Goal: Task Accomplishment & Management: Manage account settings

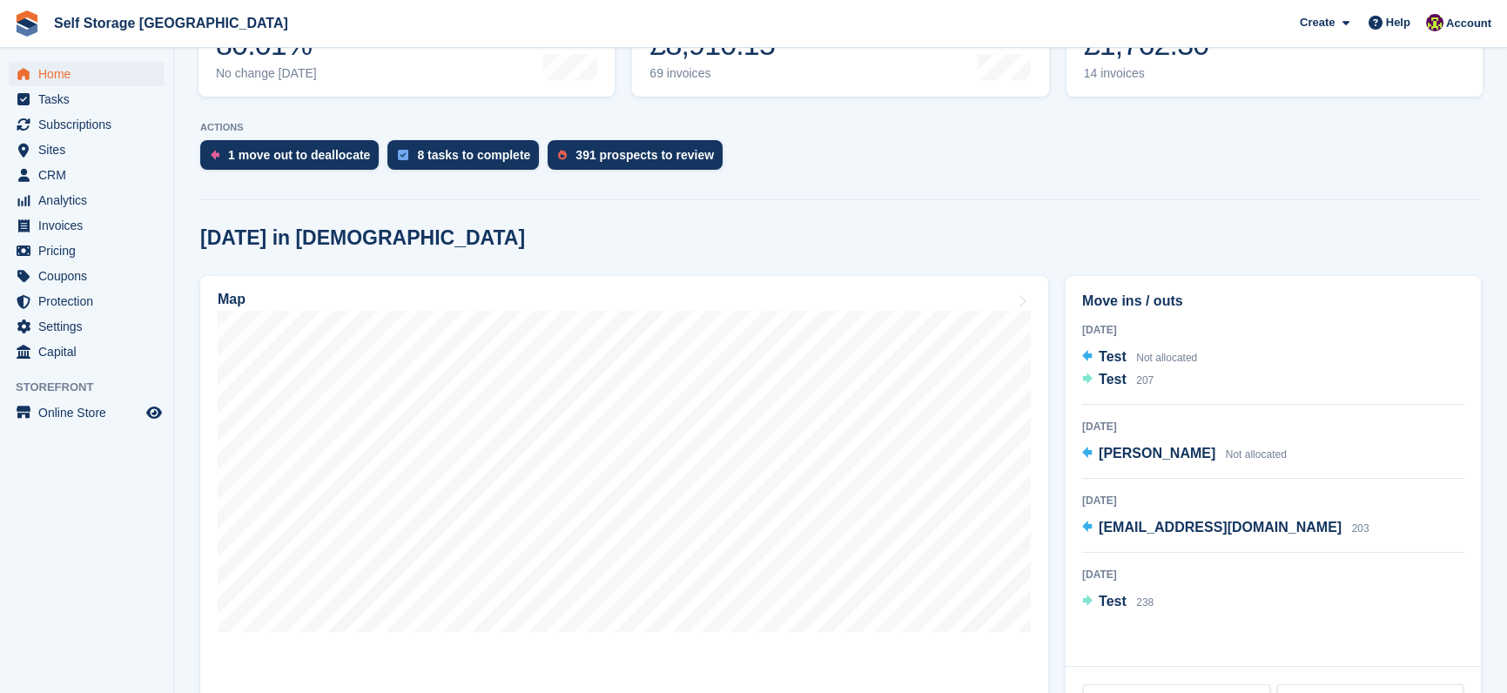
scroll to position [293, 0]
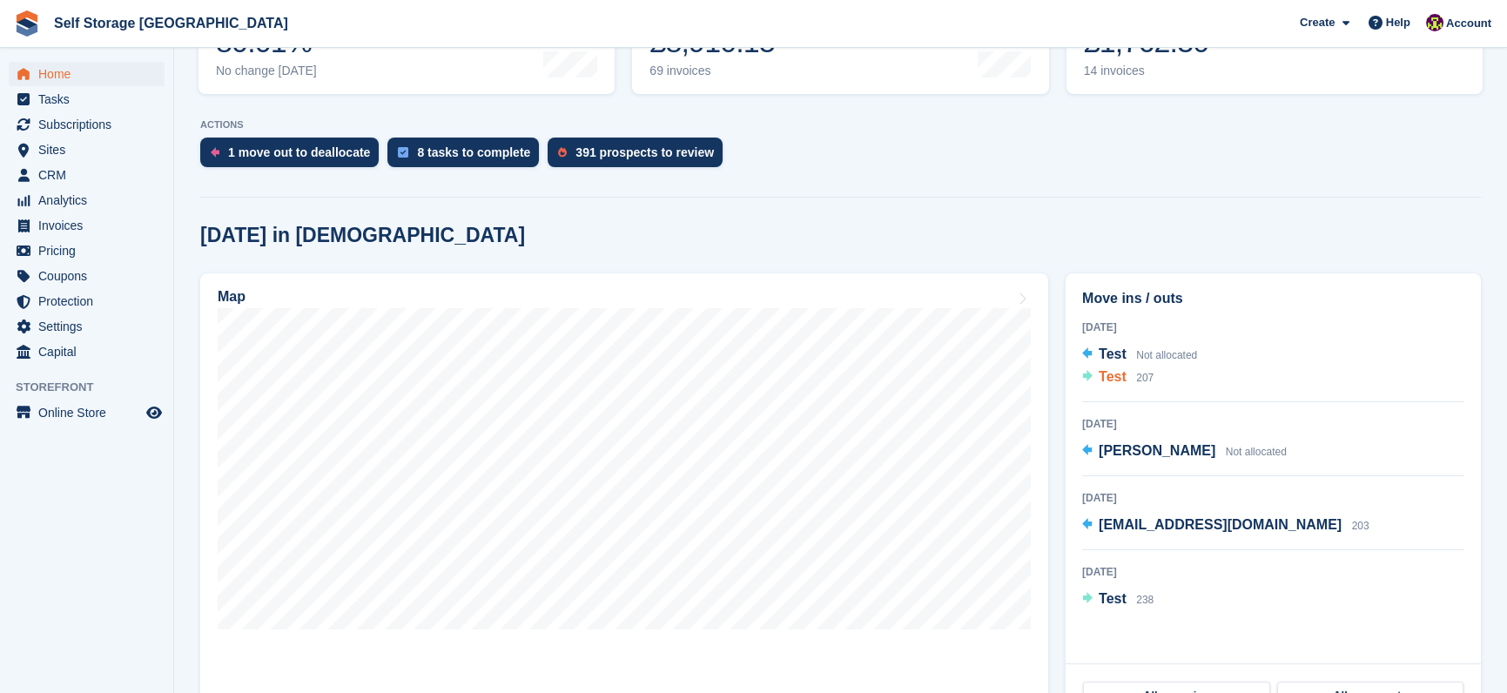
click at [1114, 386] on div "Test 207" at bounding box center [1126, 377] width 55 height 23
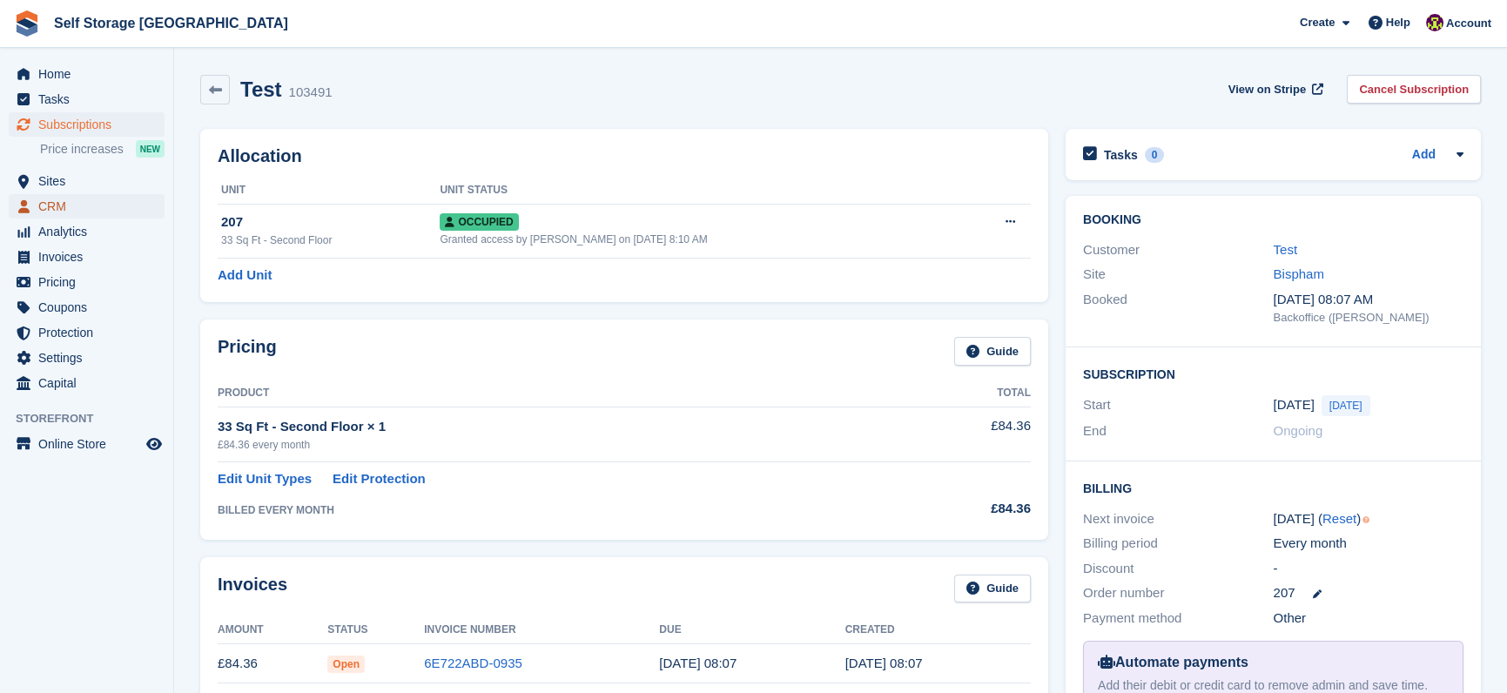
click at [71, 207] on span "CRM" at bounding box center [90, 206] width 104 height 24
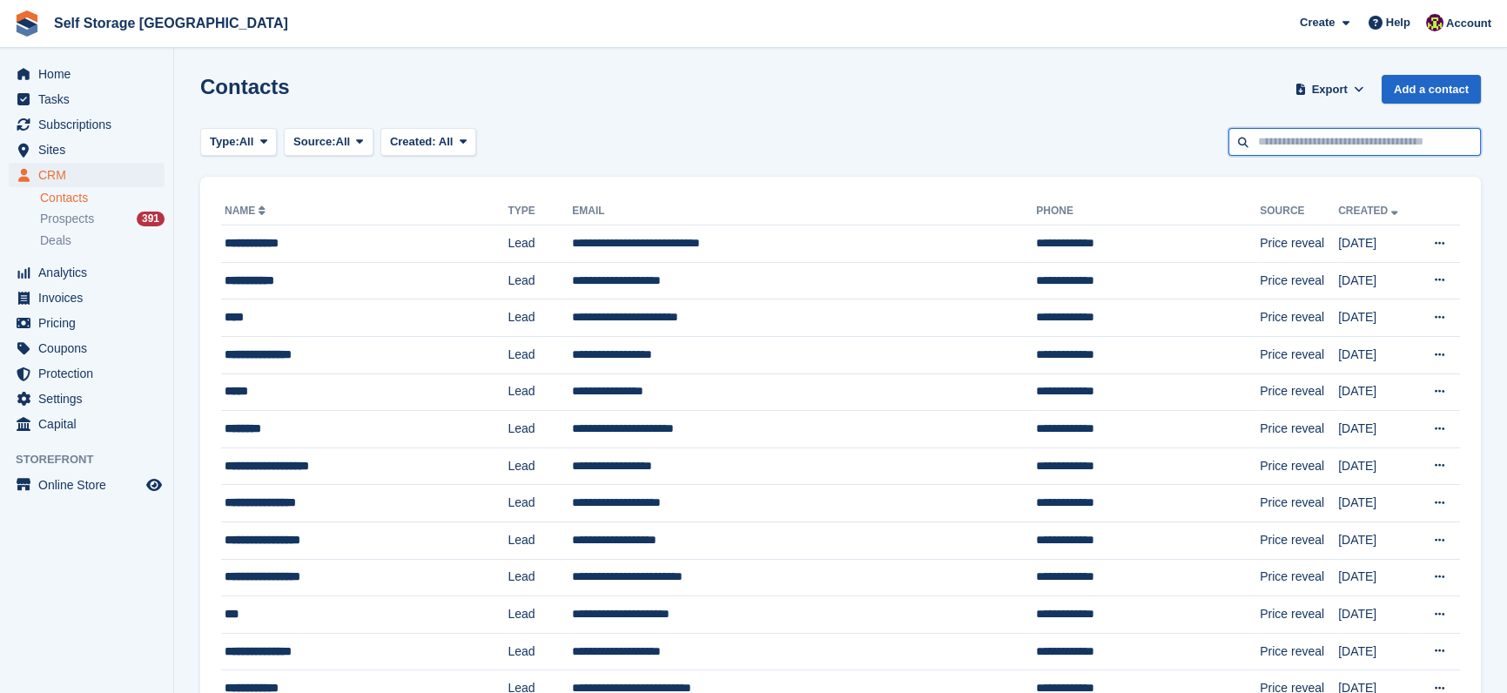
click at [1301, 145] on input "text" at bounding box center [1354, 142] width 252 height 29
type input "*****"
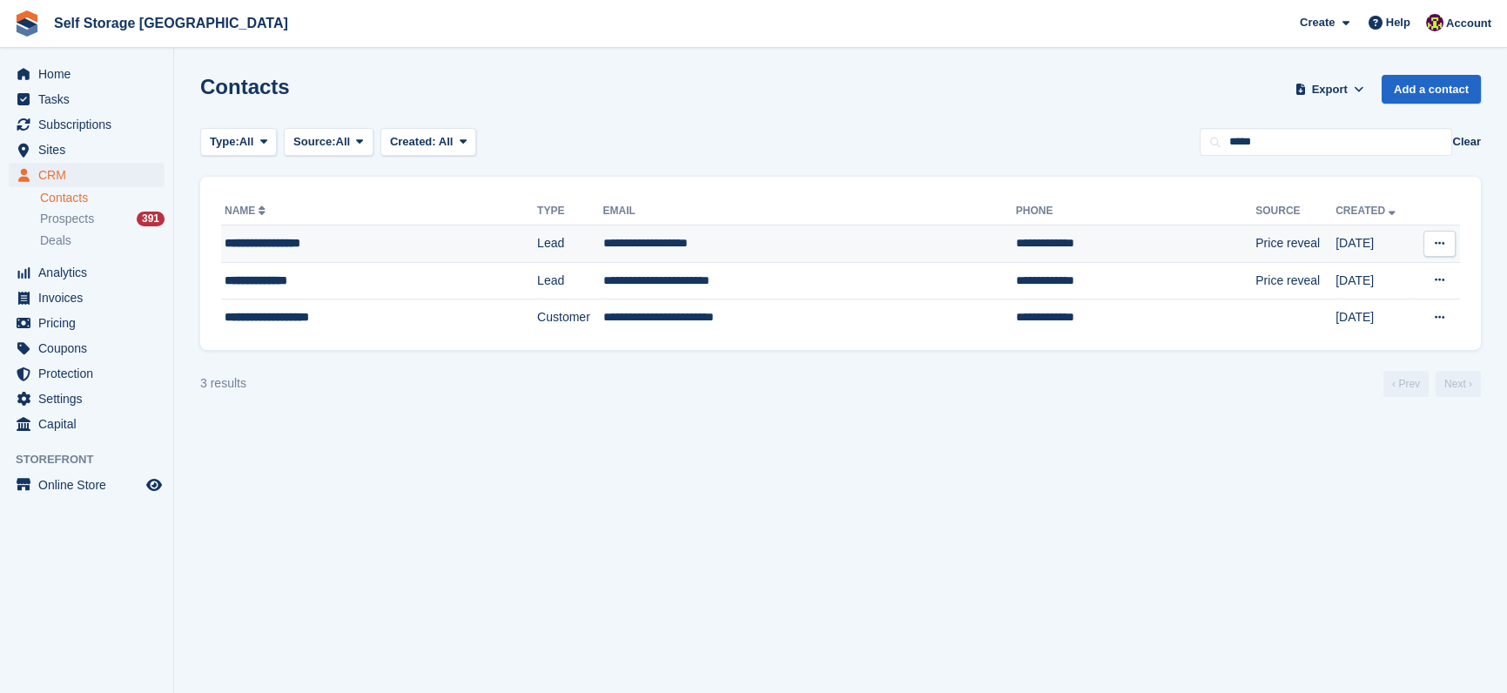
click at [626, 256] on td "**********" at bounding box center [808, 243] width 413 height 37
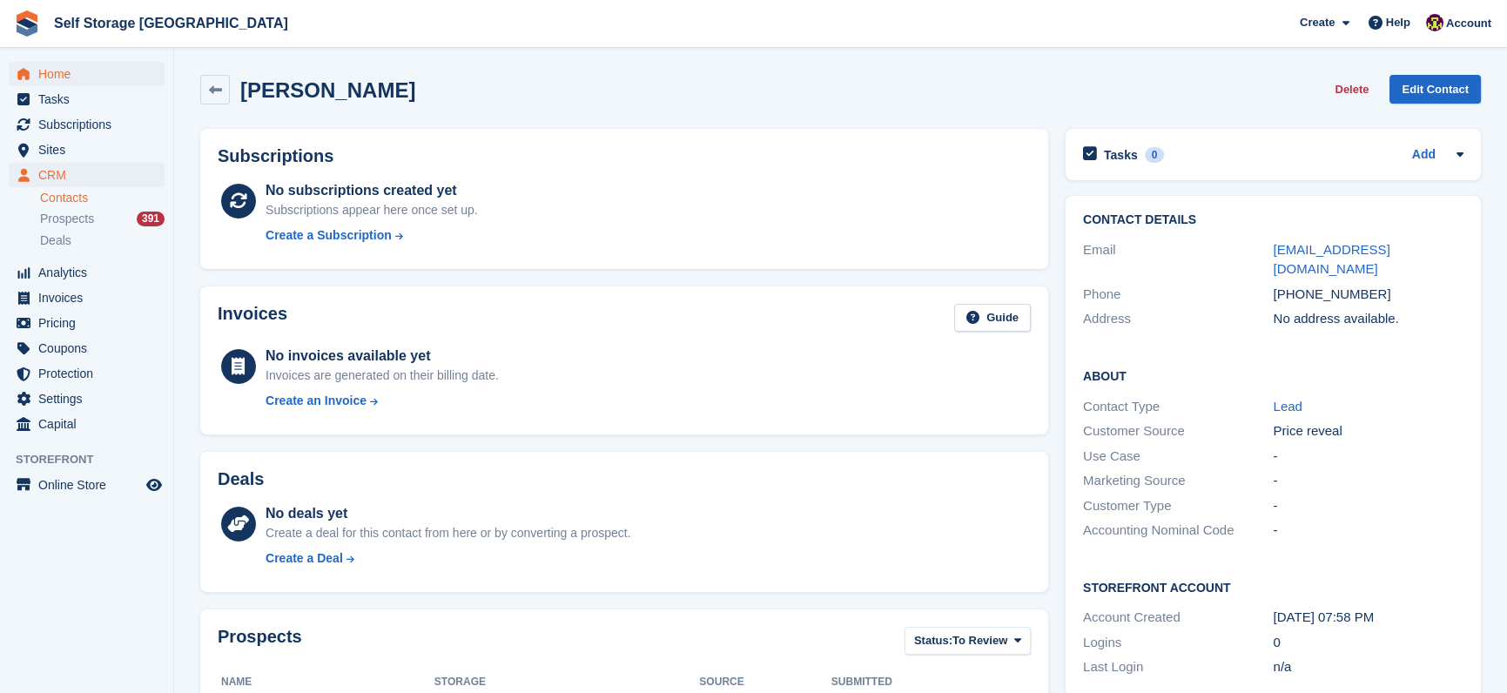
click at [79, 83] on span "Home" at bounding box center [90, 74] width 104 height 24
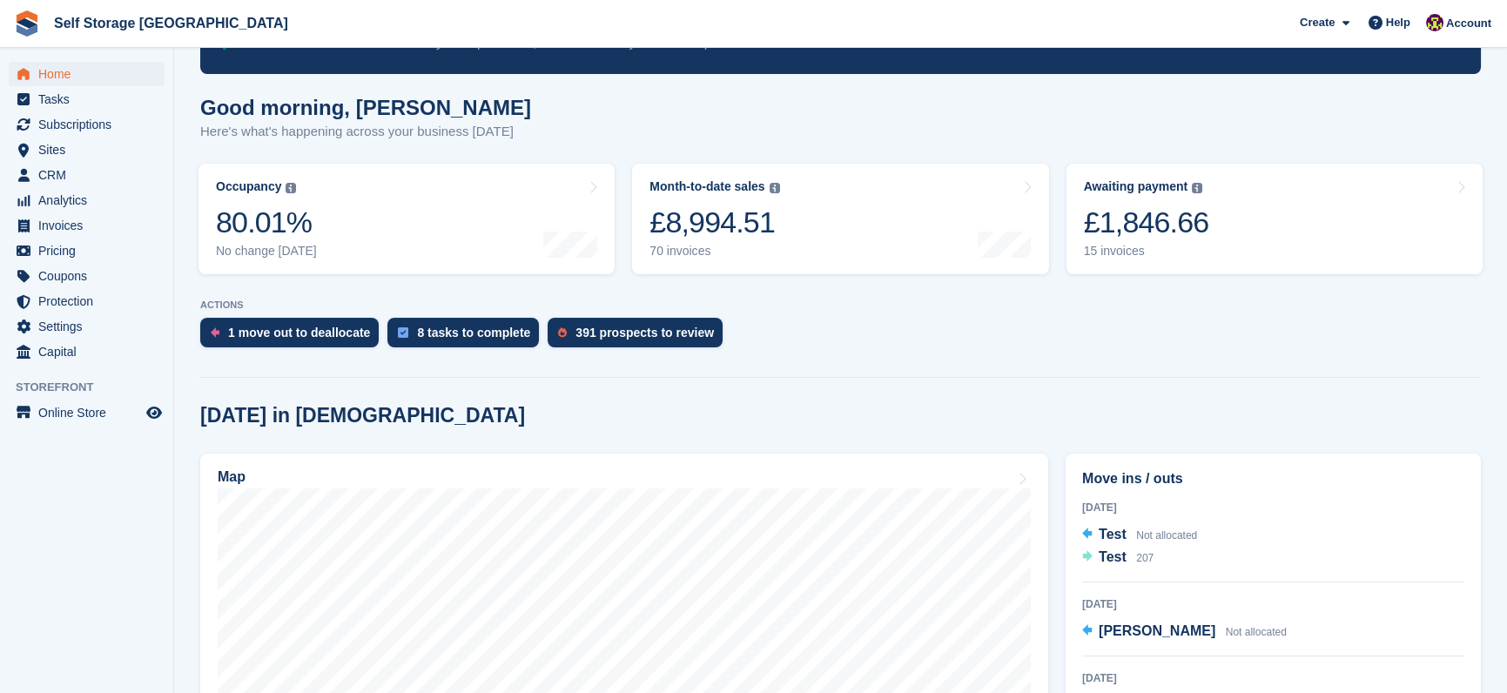
scroll to position [115, 0]
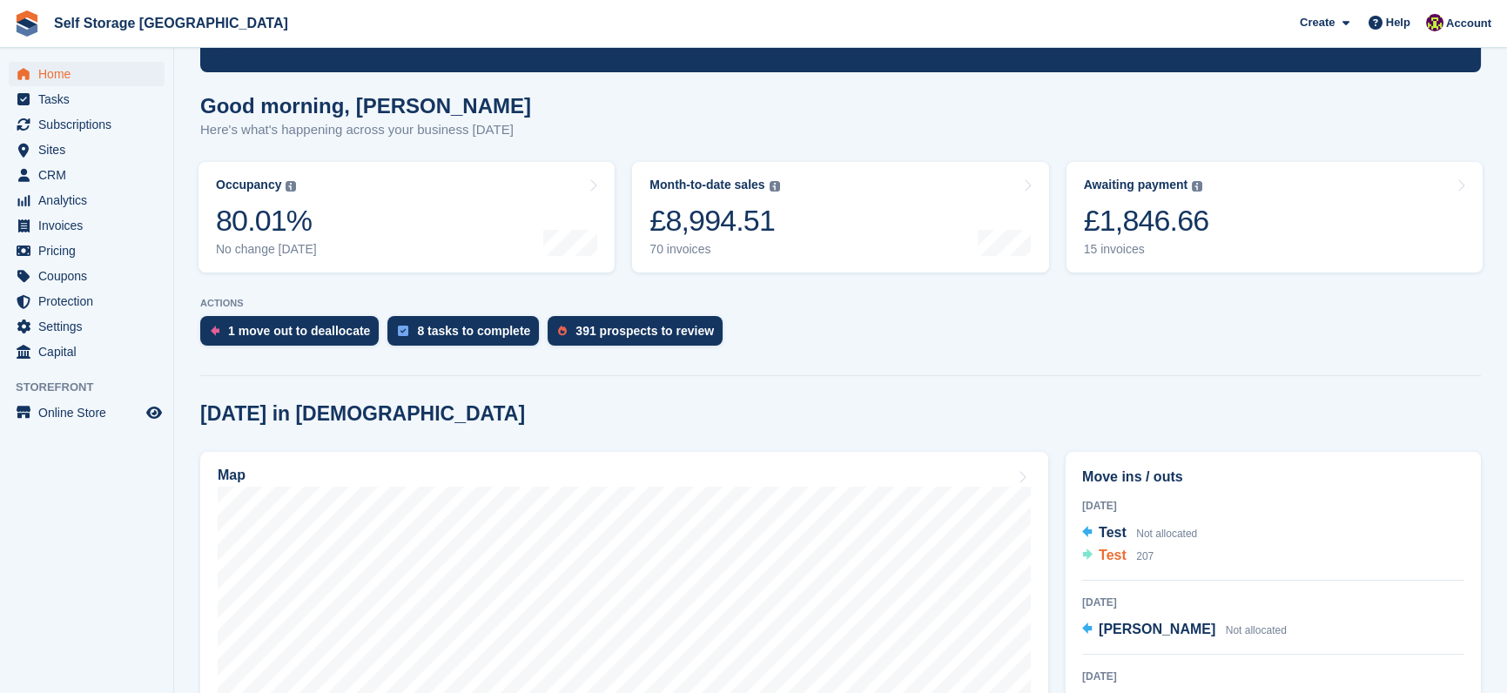
click at [1116, 562] on span "Test" at bounding box center [1113, 555] width 28 height 15
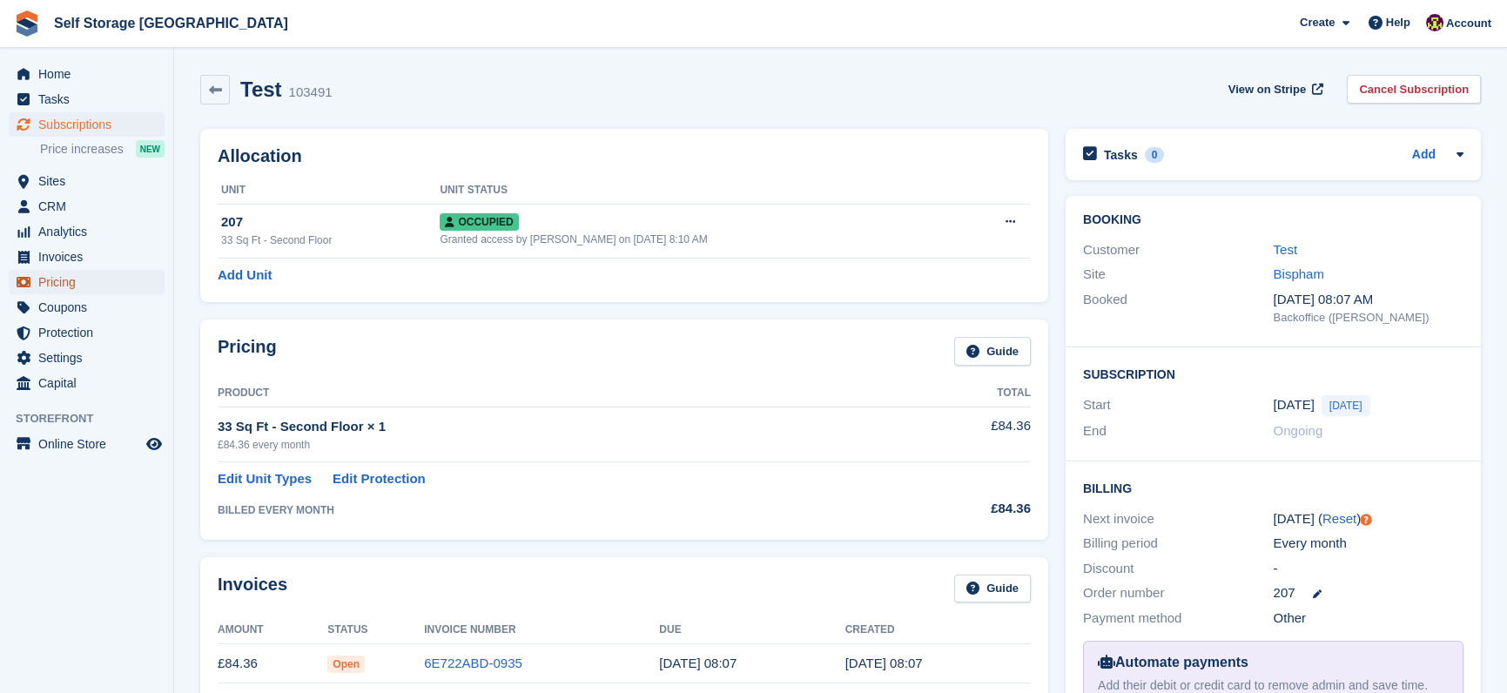
click at [41, 279] on span "Pricing" at bounding box center [90, 282] width 104 height 24
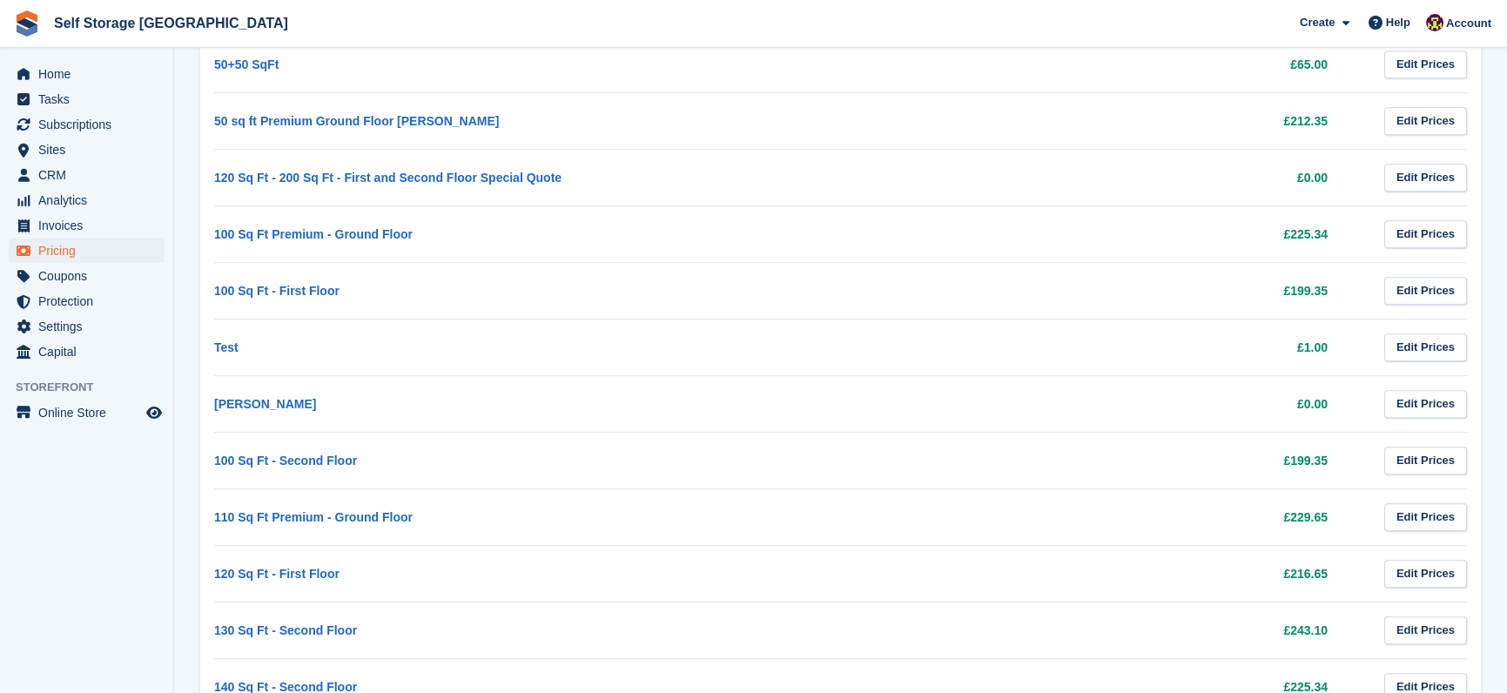
scroll to position [2632, 0]
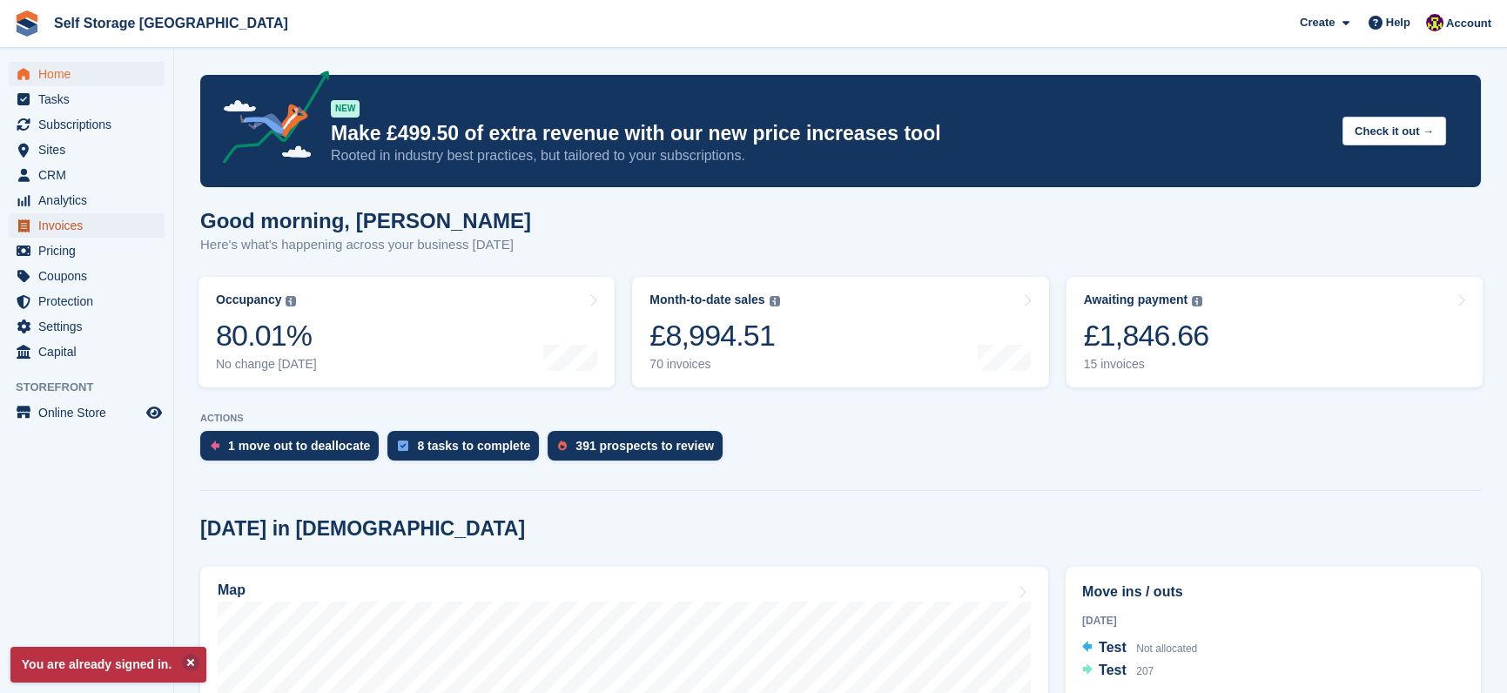
click at [88, 225] on span "Invoices" at bounding box center [90, 225] width 104 height 24
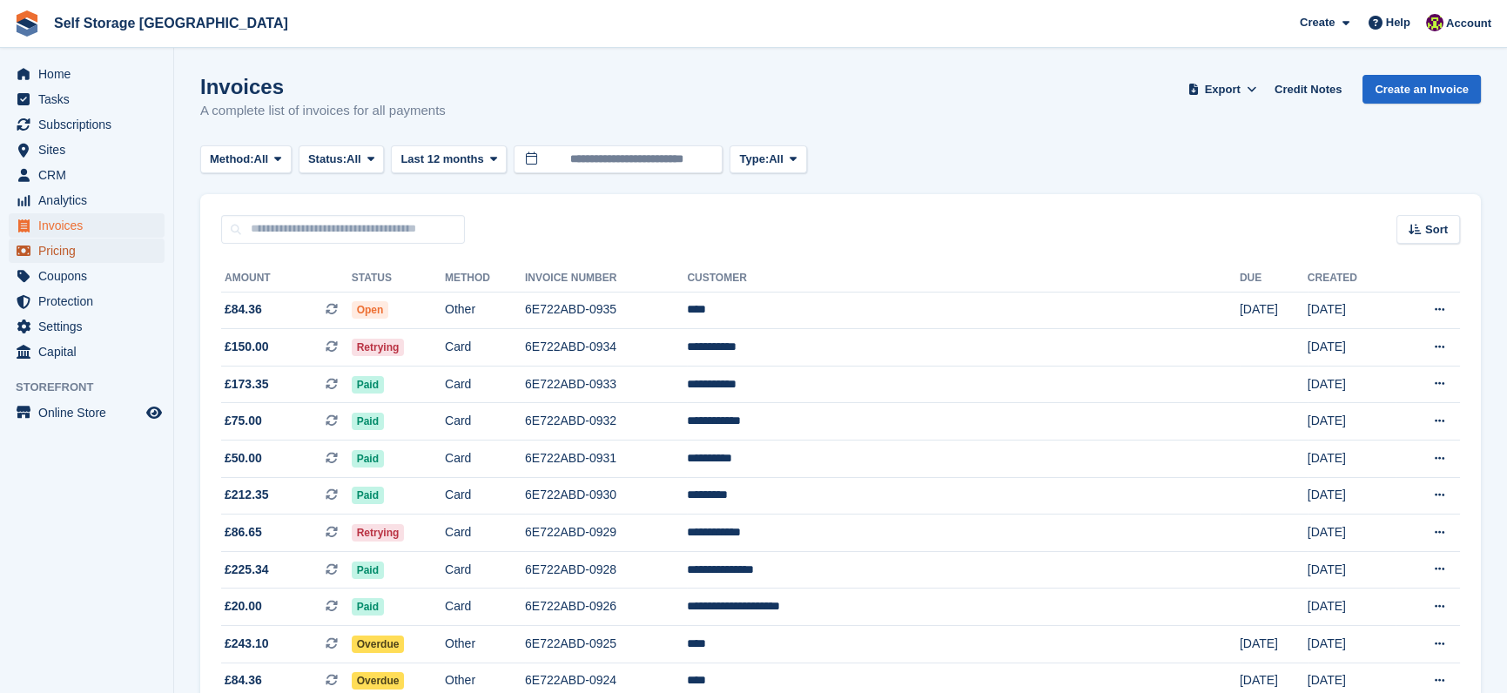
click at [78, 255] on span "Pricing" at bounding box center [90, 251] width 104 height 24
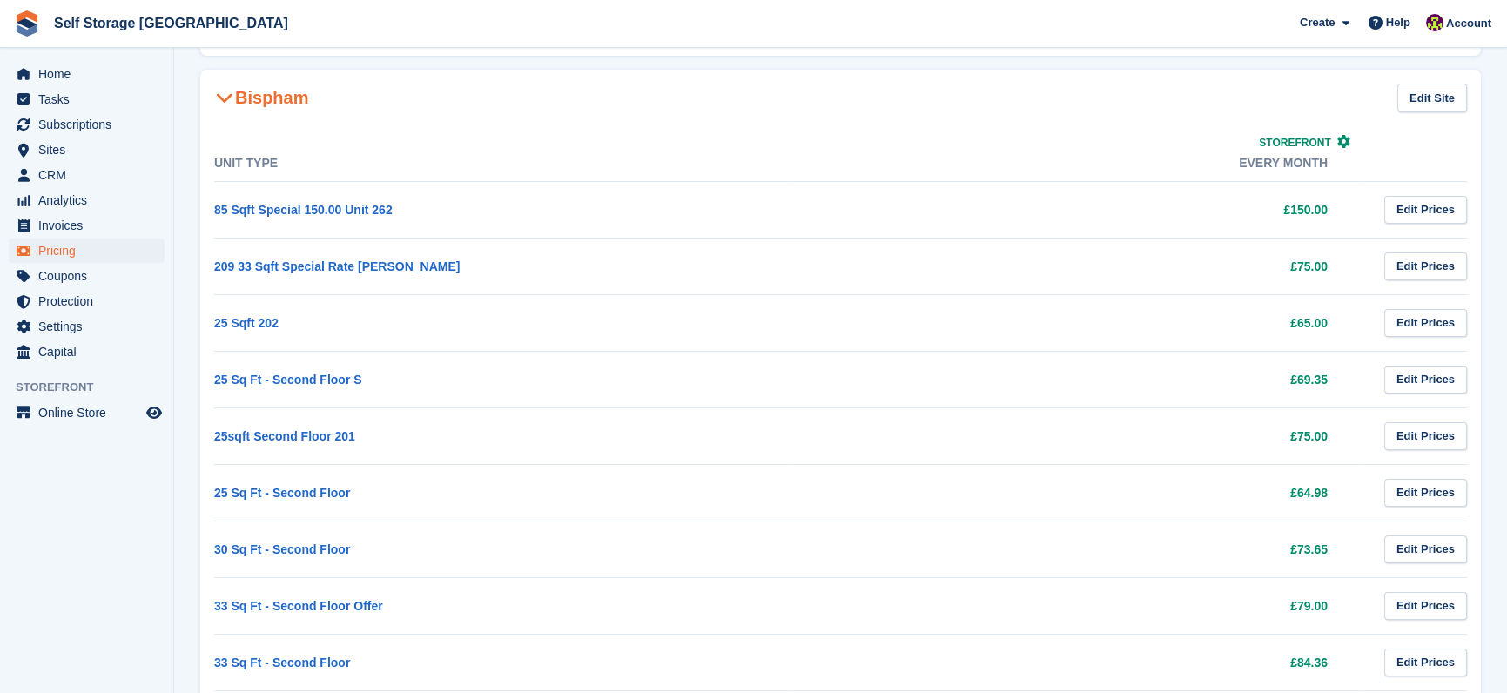
scroll to position [505, 0]
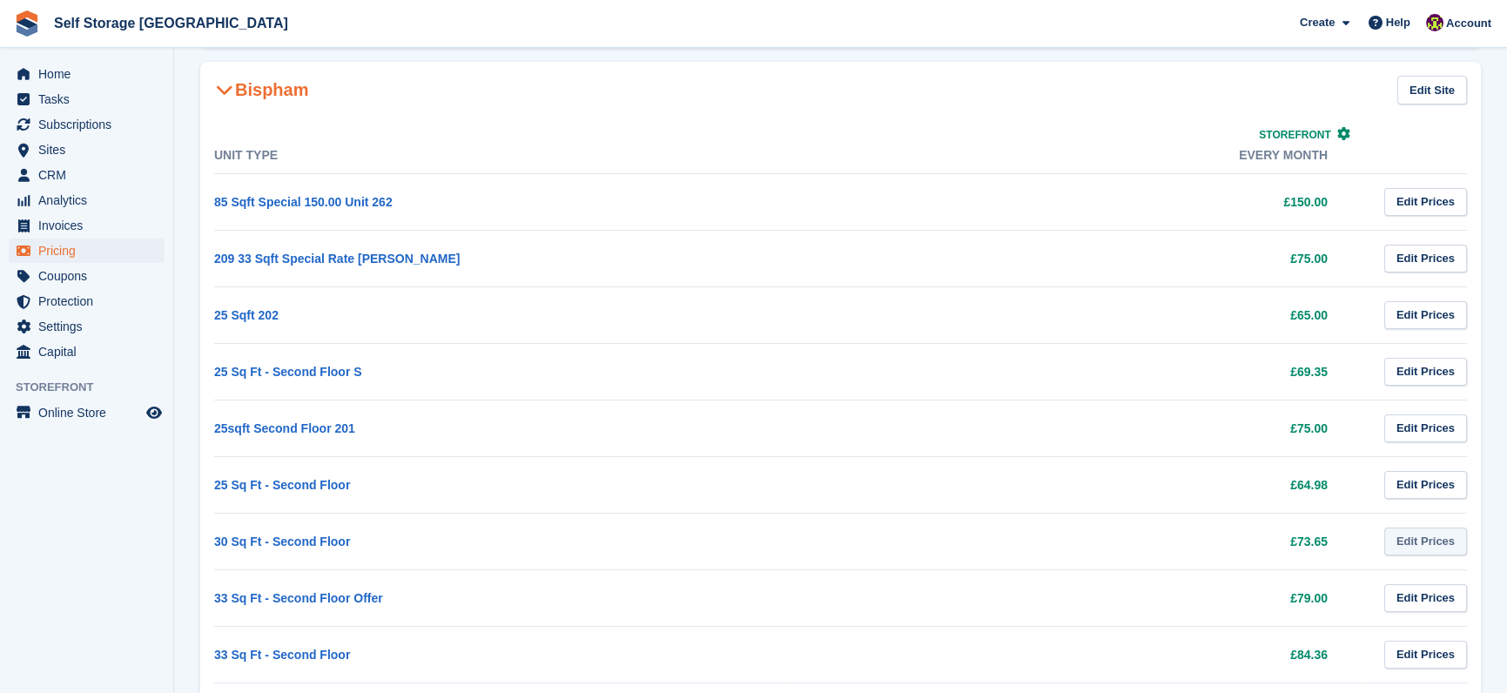
click at [1421, 531] on link "Edit Prices" at bounding box center [1425, 541] width 83 height 29
click at [1421, 513] on td "Edit Prices" at bounding box center [1414, 541] width 104 height 57
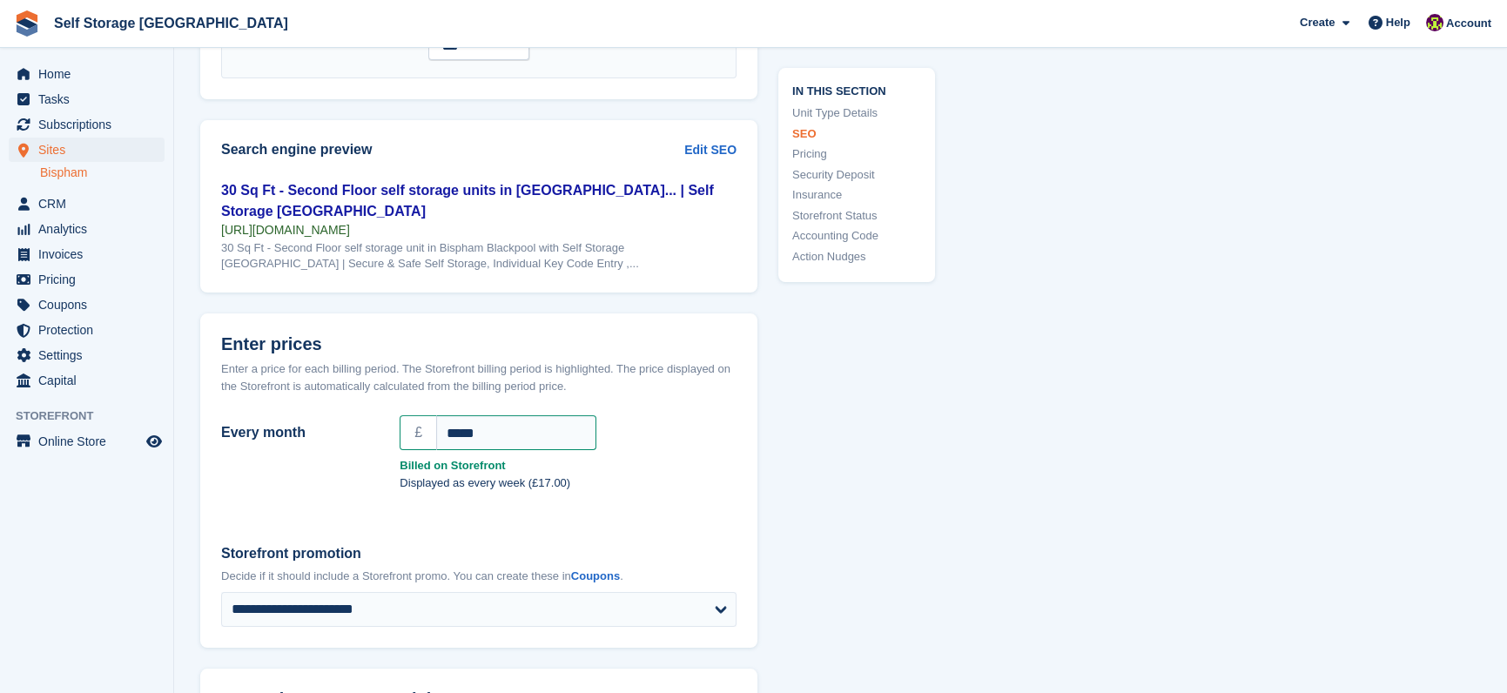
scroll to position [1332, 0]
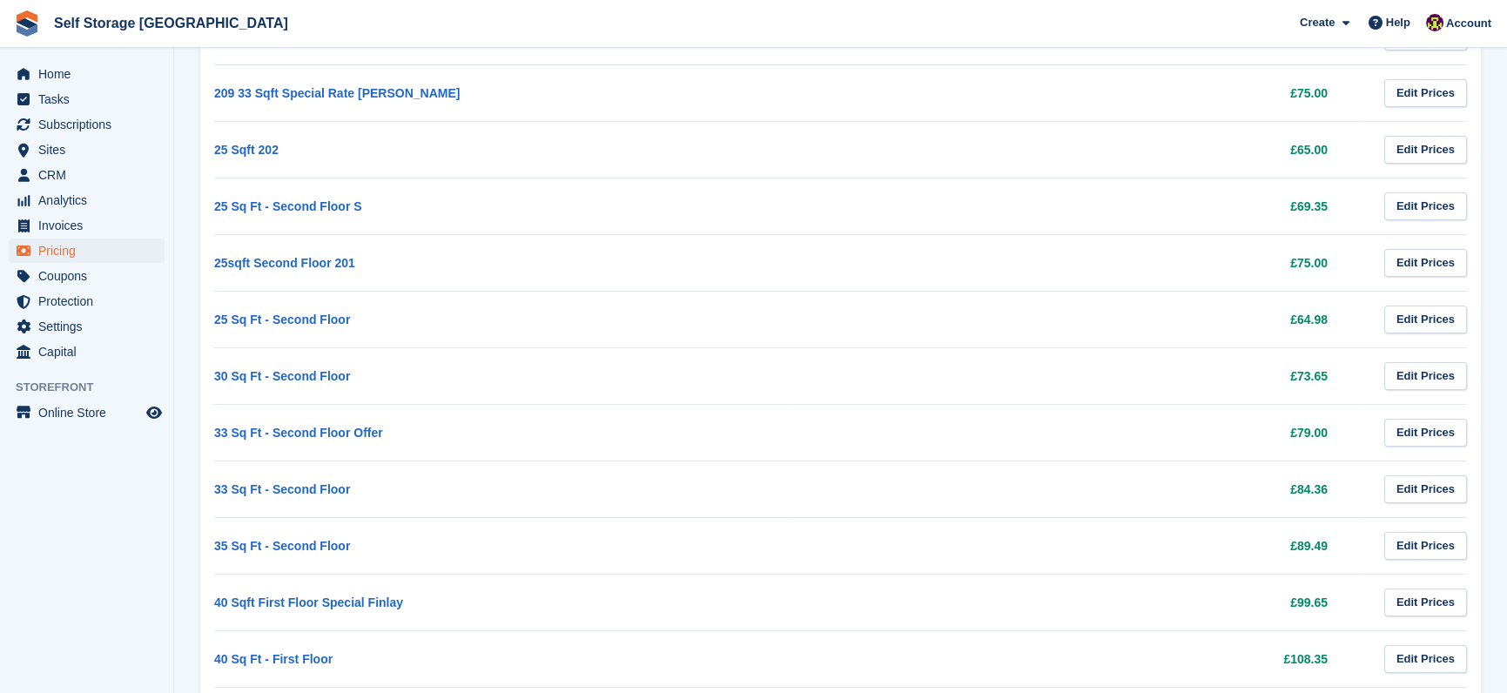
scroll to position [672, 0]
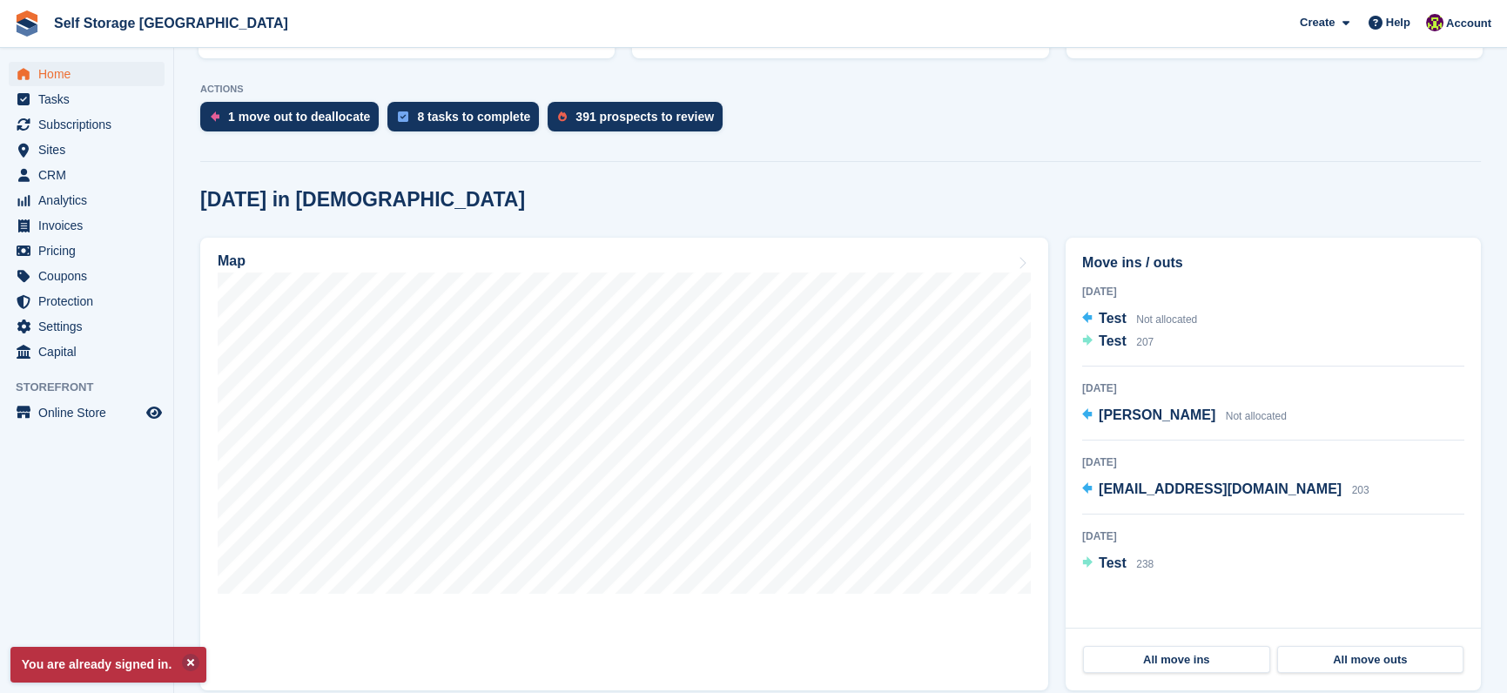
scroll to position [420, 0]
